Goal: Information Seeking & Learning: Learn about a topic

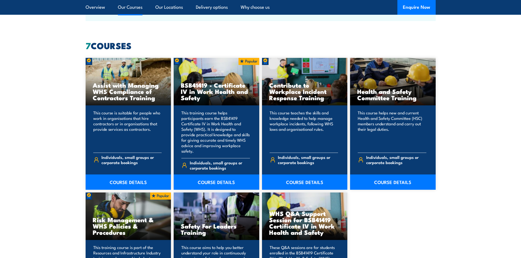
scroll to position [410, 0]
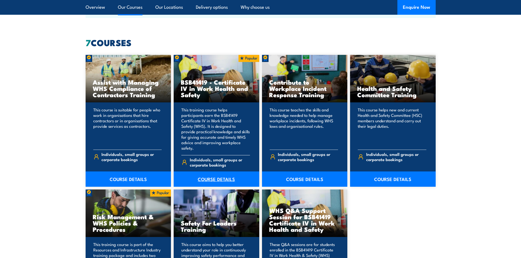
click at [208, 172] on link "COURSE DETAILS" at bounding box center [217, 179] width 86 height 15
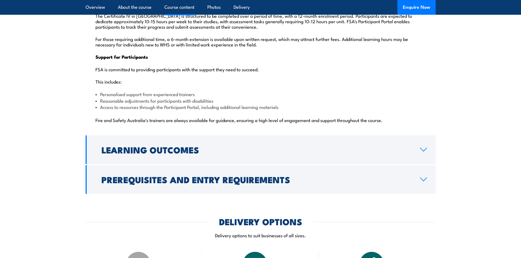
scroll to position [1367, 0]
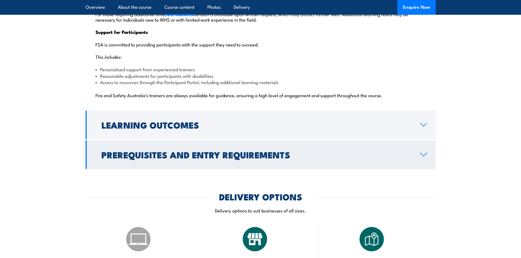
click at [422, 153] on icon at bounding box center [423, 155] width 7 height 4
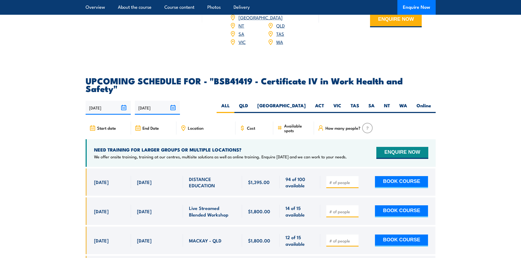
scroll to position [868, 0]
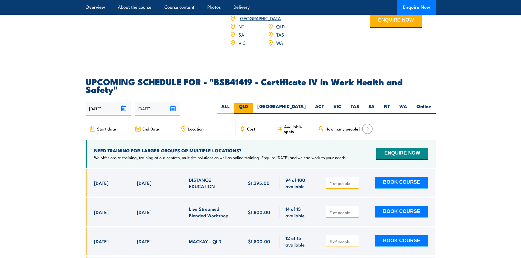
click at [253, 103] on label "QLD" at bounding box center [243, 108] width 18 height 11
click at [251, 103] on input "QLD" at bounding box center [250, 105] width 4 height 4
radio input "true"
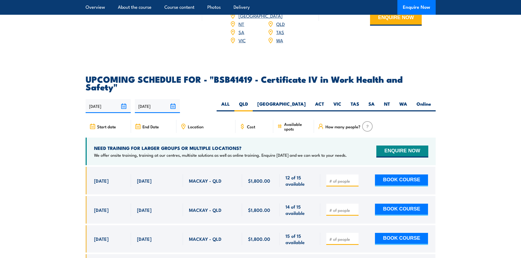
scroll to position [1702, 0]
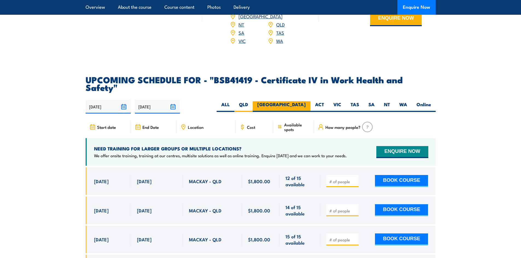
click at [299, 101] on label "[GEOGRAPHIC_DATA]" at bounding box center [282, 106] width 58 height 11
click at [306, 101] on input "[GEOGRAPHIC_DATA]" at bounding box center [308, 103] width 4 height 4
radio input "true"
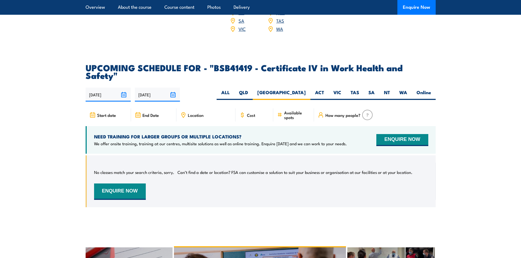
scroll to position [1702, 0]
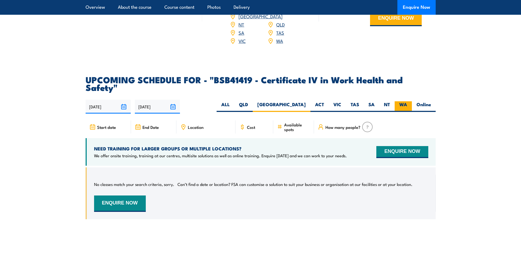
click at [400, 101] on label "WA" at bounding box center [402, 106] width 17 height 11
click at [407, 101] on input "WA" at bounding box center [409, 103] width 4 height 4
radio input "true"
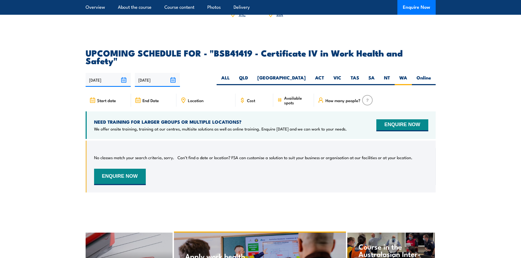
scroll to position [1756, 0]
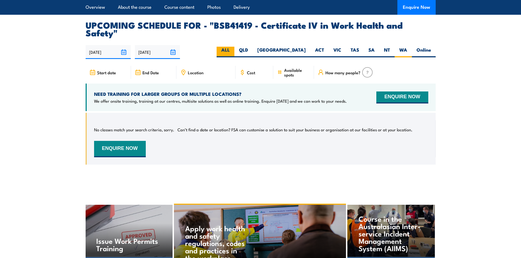
click at [234, 47] on label "ALL" at bounding box center [225, 52] width 18 height 11
click at [233, 47] on input "ALL" at bounding box center [232, 49] width 4 height 4
radio input "true"
